Goal: Download file/media

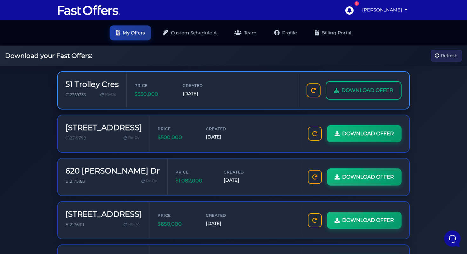
click at [369, 87] on span "DOWNLOAD OFFER" at bounding box center [368, 90] width 52 height 8
click at [353, 98] on link "DOWNLOAD OFFER" at bounding box center [364, 90] width 76 height 18
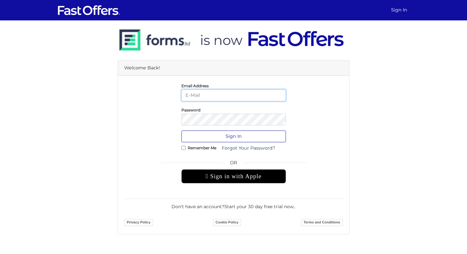
type input "socrates@livingtoronto.ca"
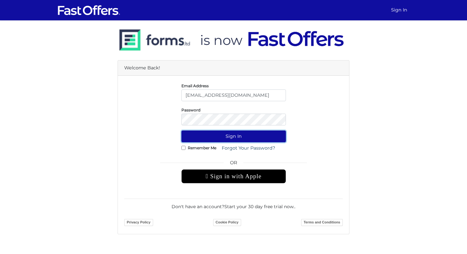
click at [238, 133] on button "Sign In" at bounding box center [233, 136] width 105 height 12
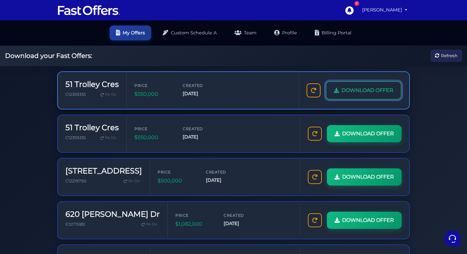
click at [343, 95] on link "DOWNLOAD OFFER" at bounding box center [364, 90] width 76 height 18
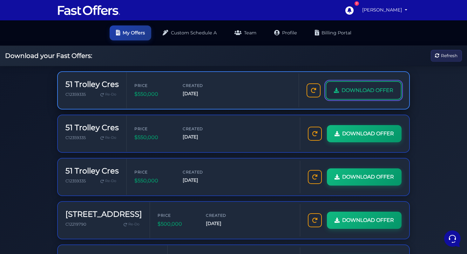
click at [369, 98] on link "DOWNLOAD OFFER" at bounding box center [364, 90] width 76 height 18
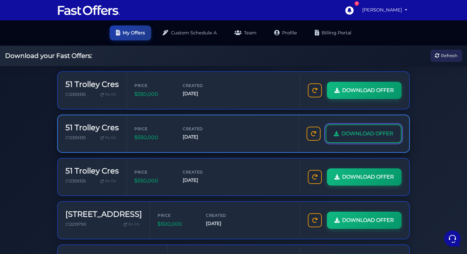
click at [345, 135] on span "DOWNLOAD OFFER" at bounding box center [368, 133] width 52 height 8
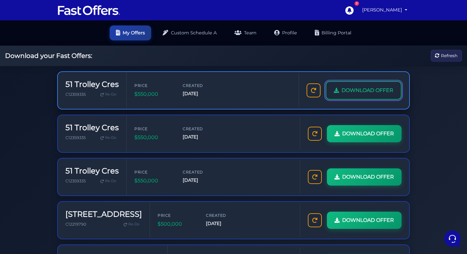
click at [363, 91] on span "DOWNLOAD OFFER" at bounding box center [368, 90] width 52 height 8
